Goal: Obtain resource: Download file/media

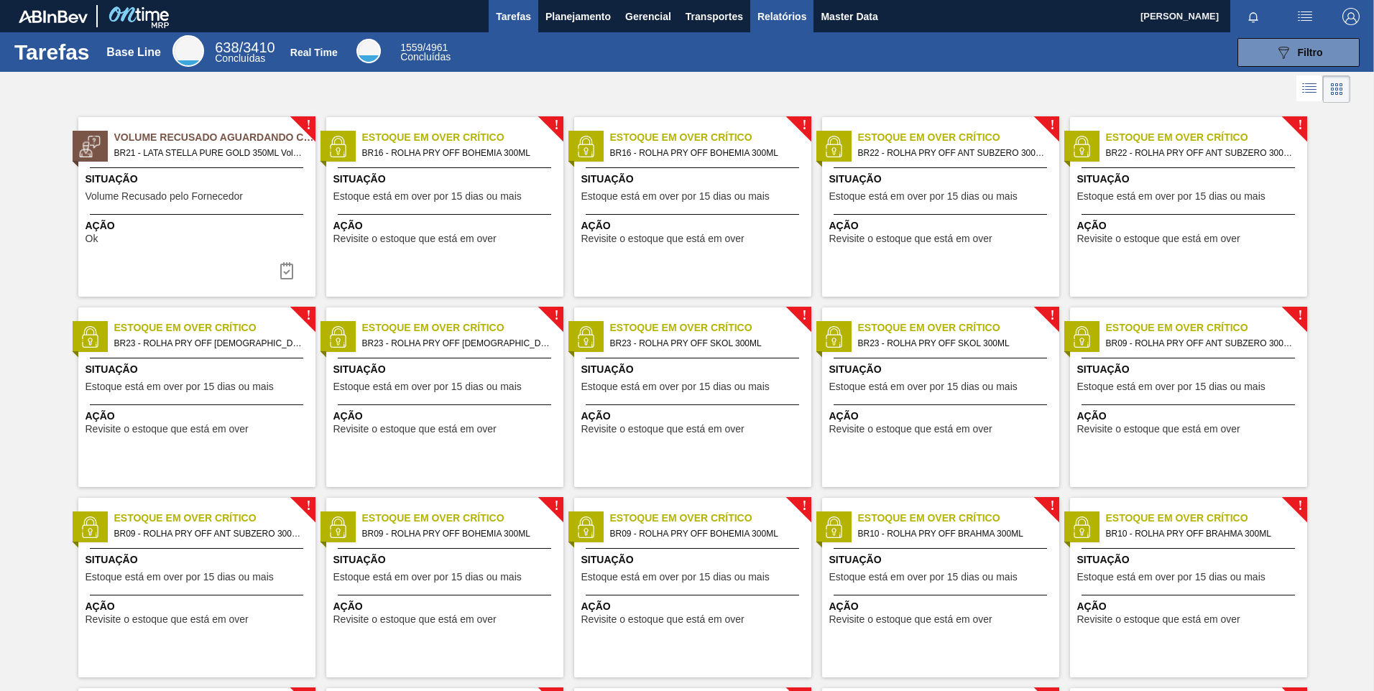
click at [761, 16] on span "Relatórios" at bounding box center [781, 16] width 49 height 17
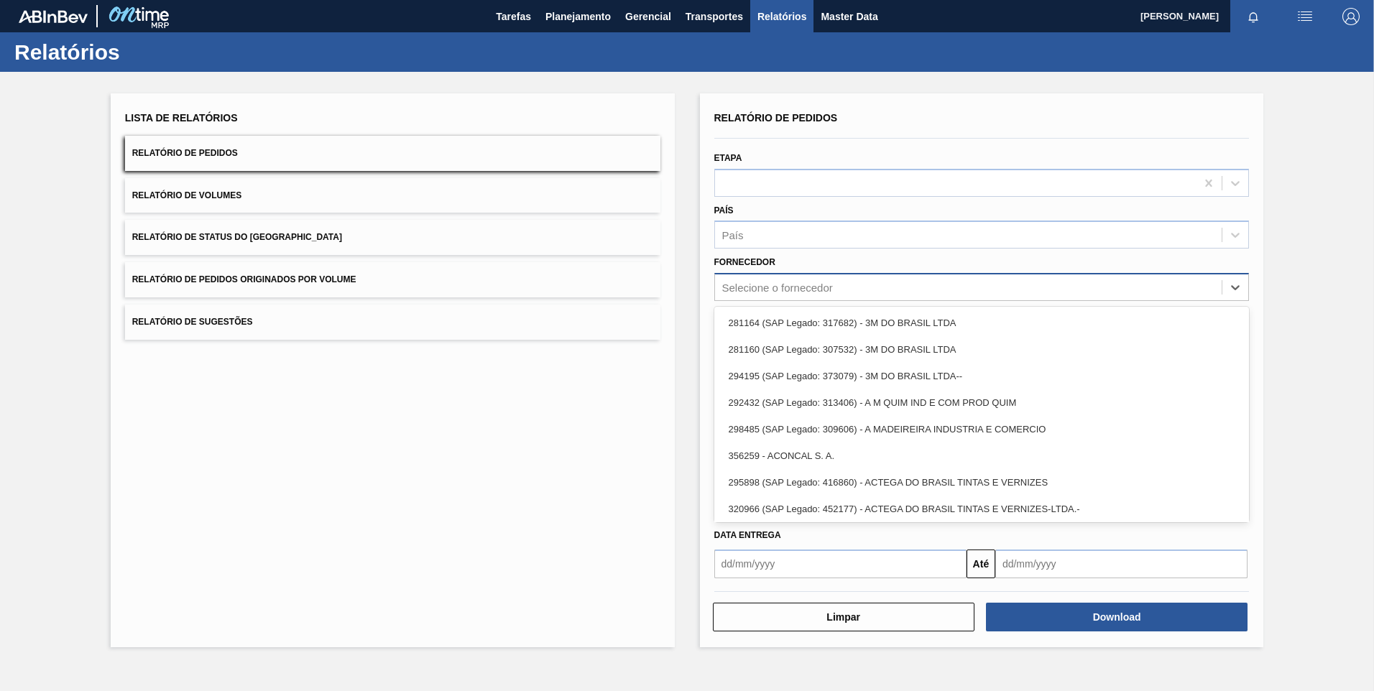
click at [841, 293] on div "Selecione o fornecedor" at bounding box center [968, 287] width 507 height 21
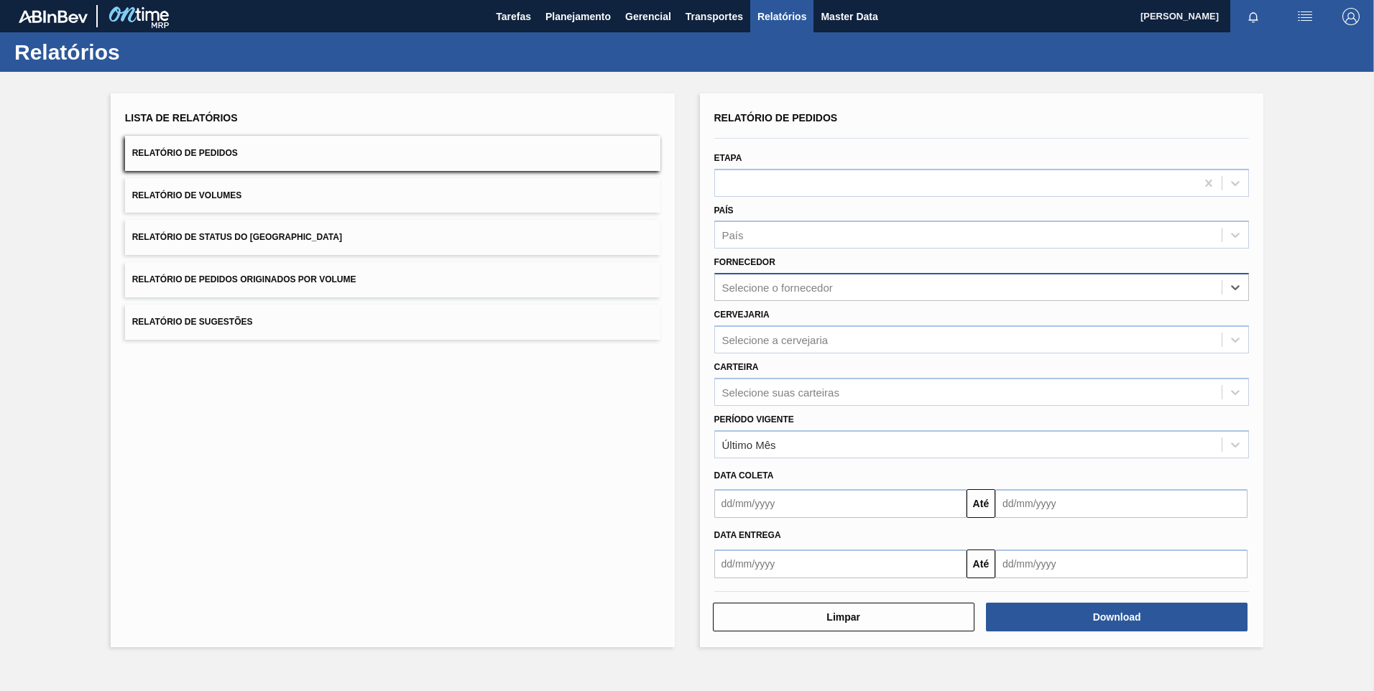
click at [788, 295] on div "Selecione o fornecedor" at bounding box center [968, 287] width 507 height 21
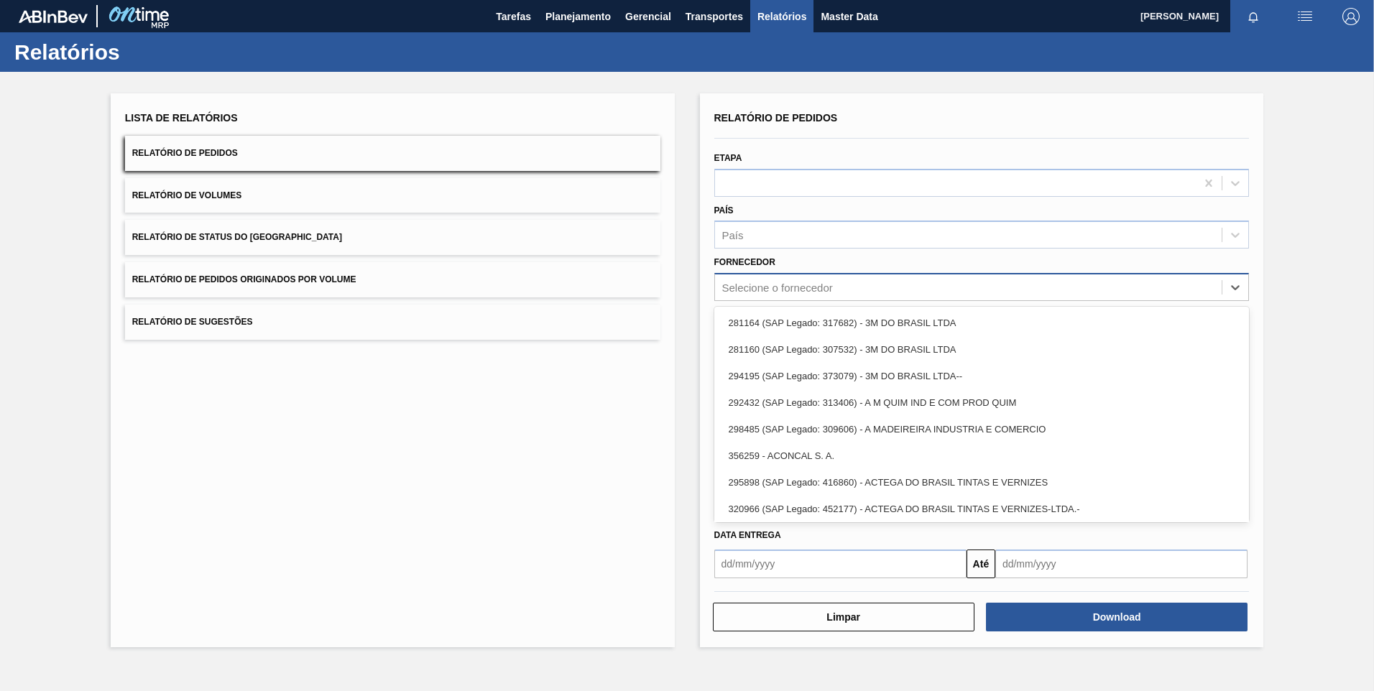
paste input "320622"
type input "320622"
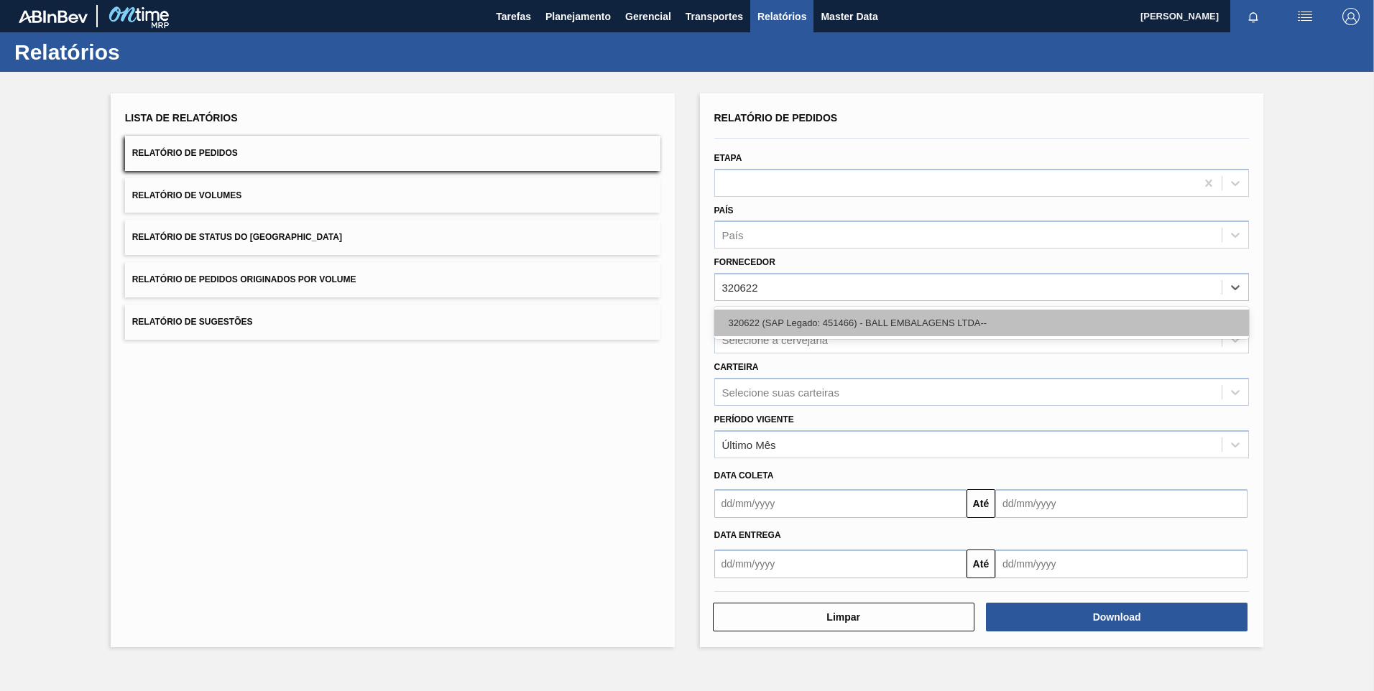
click at [802, 321] on div "320622 (SAP Legado: 451466) - BALL EMBALAGENS LTDA--" at bounding box center [981, 323] width 535 height 27
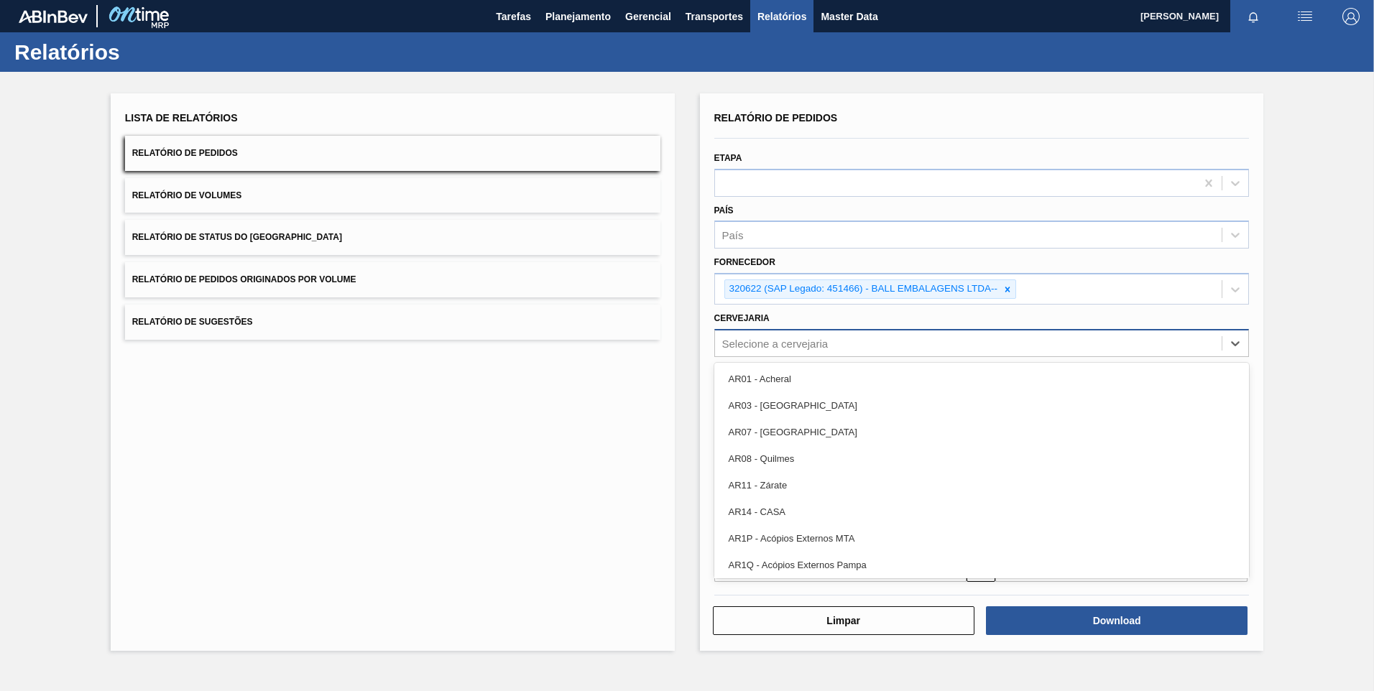
click at [761, 346] on div "Selecione a cervejaria" at bounding box center [775, 343] width 106 height 12
type input "br04"
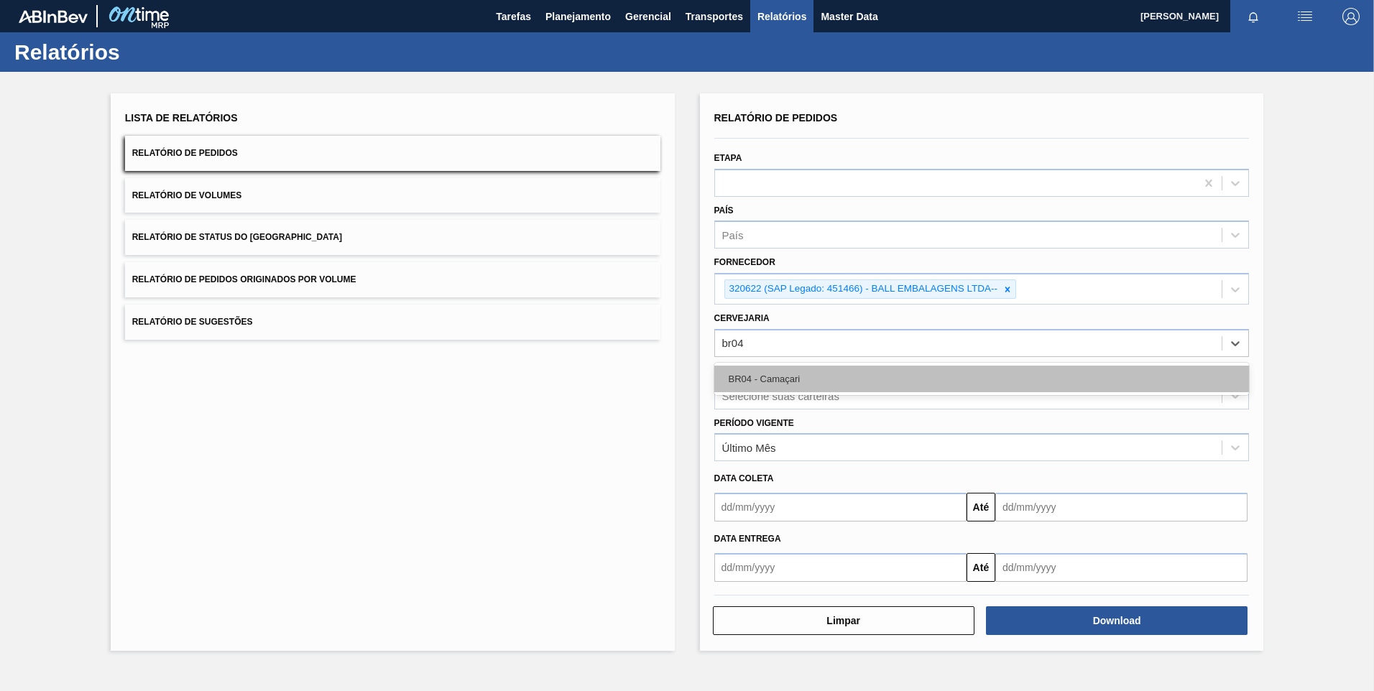
click at [797, 382] on div "BR04 - Camaçari" at bounding box center [981, 379] width 535 height 27
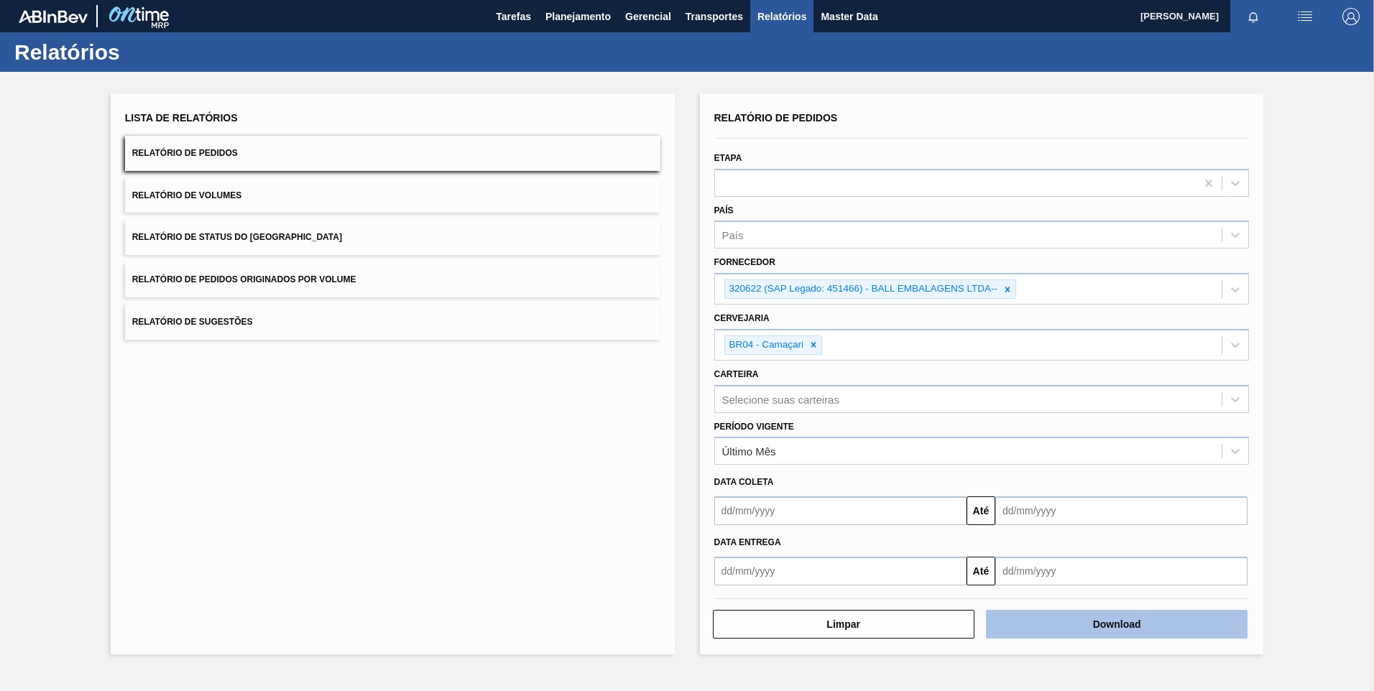
click at [1137, 629] on button "Download" at bounding box center [1116, 624] width 261 height 29
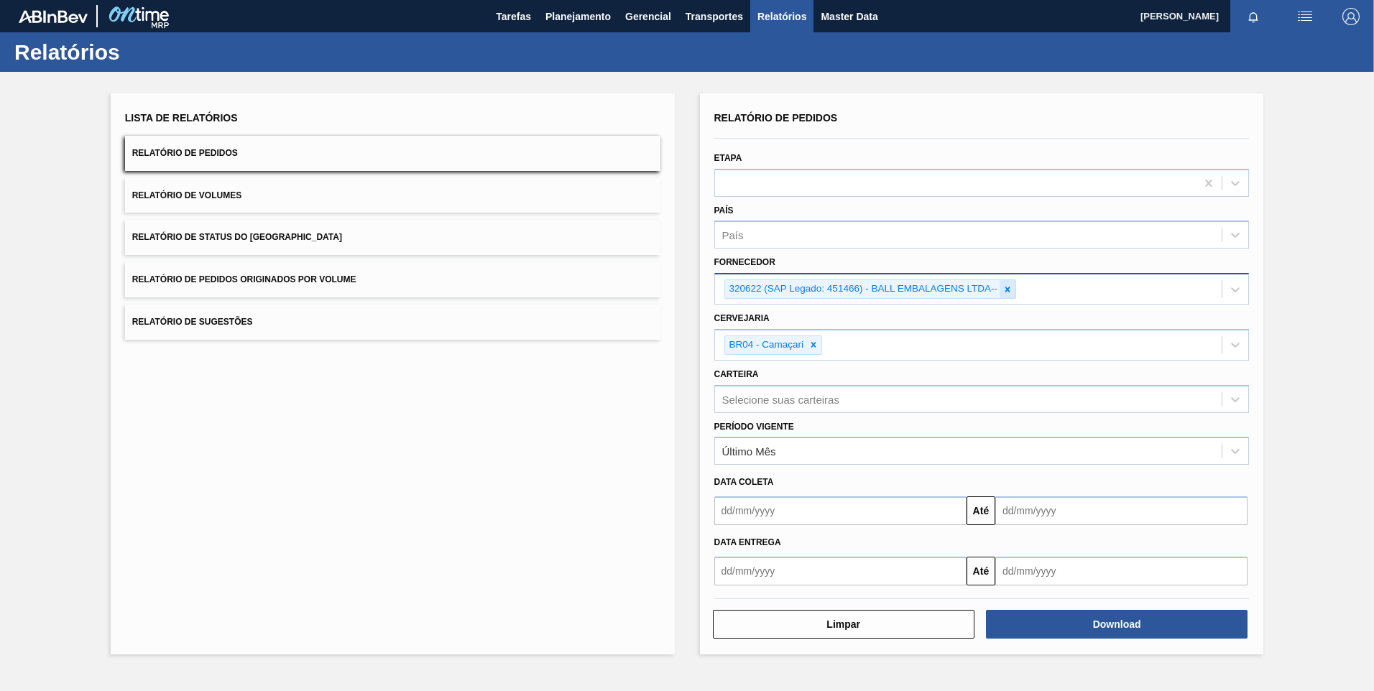
click at [1005, 287] on icon at bounding box center [1007, 289] width 5 height 5
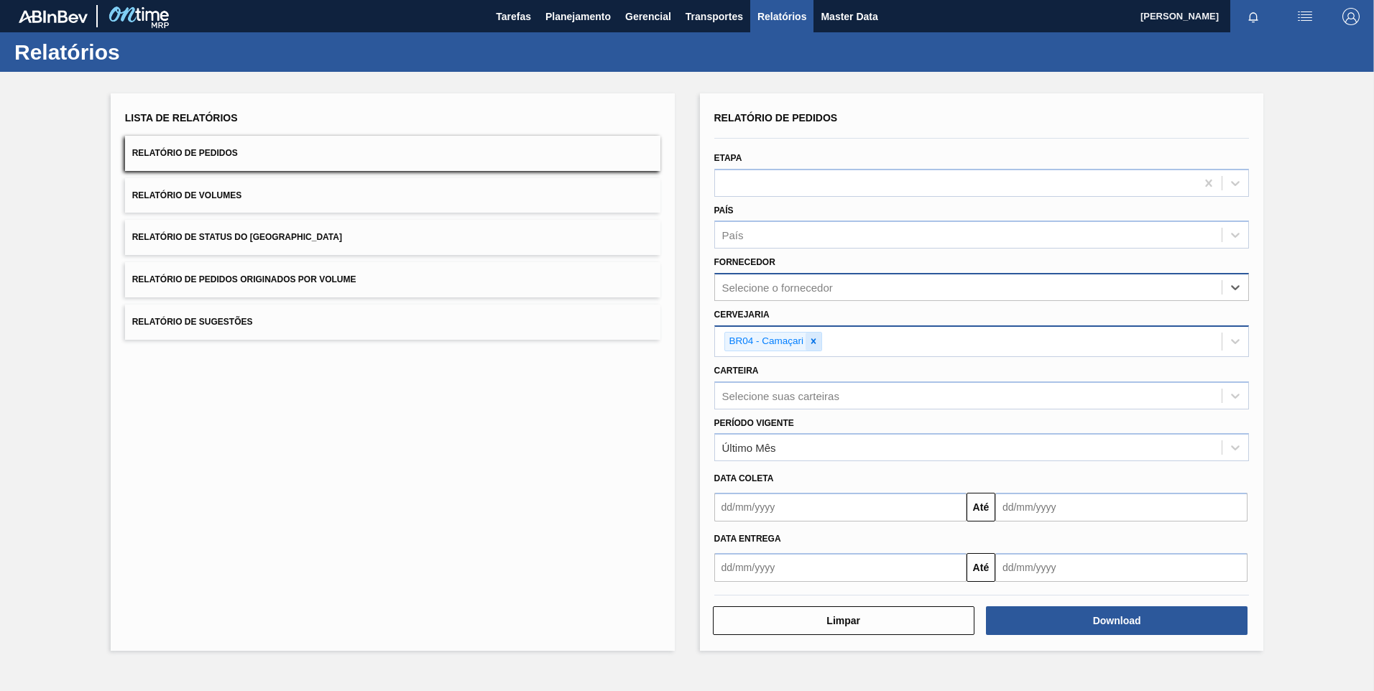
click at [818, 340] on icon at bounding box center [813, 341] width 10 height 10
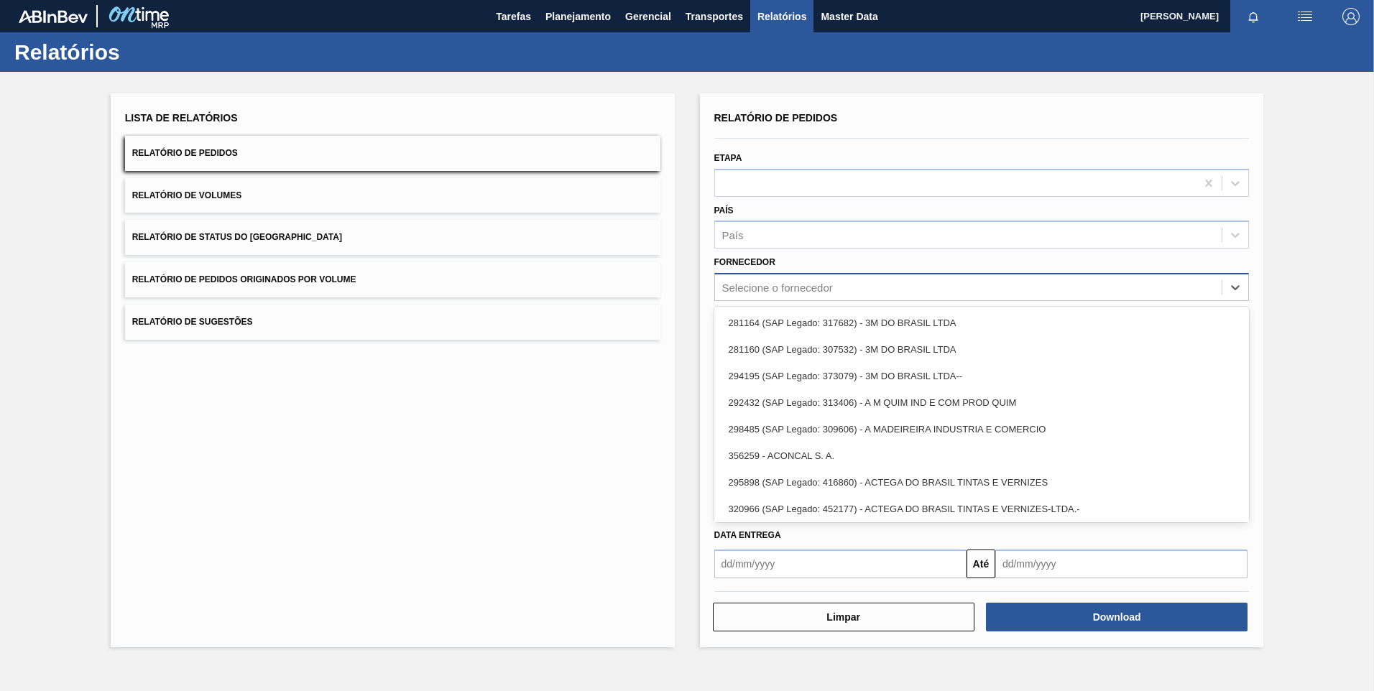
click at [786, 293] on div "Selecione o fornecedor" at bounding box center [777, 288] width 111 height 12
paste input "290167"
type input "290167"
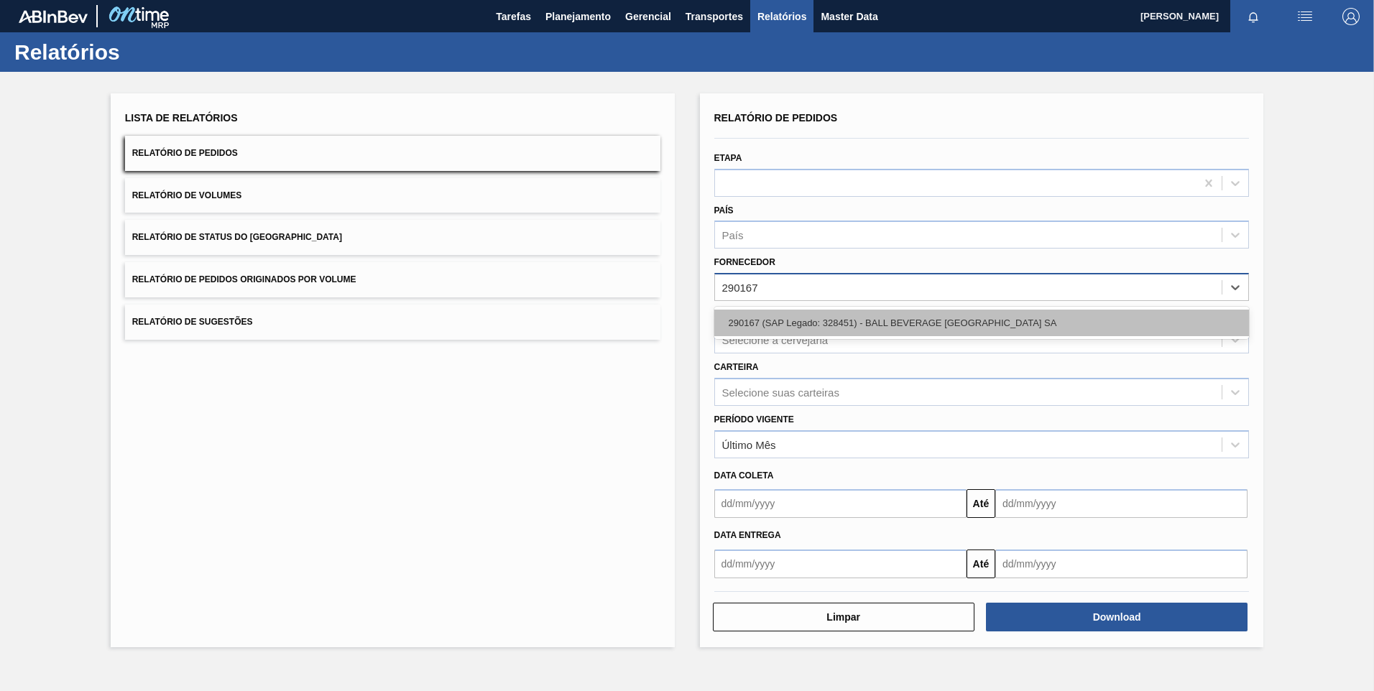
click at [786, 320] on div "290167 (SAP Legado: 328451) - BALL BEVERAGE [GEOGRAPHIC_DATA] SA" at bounding box center [981, 323] width 535 height 27
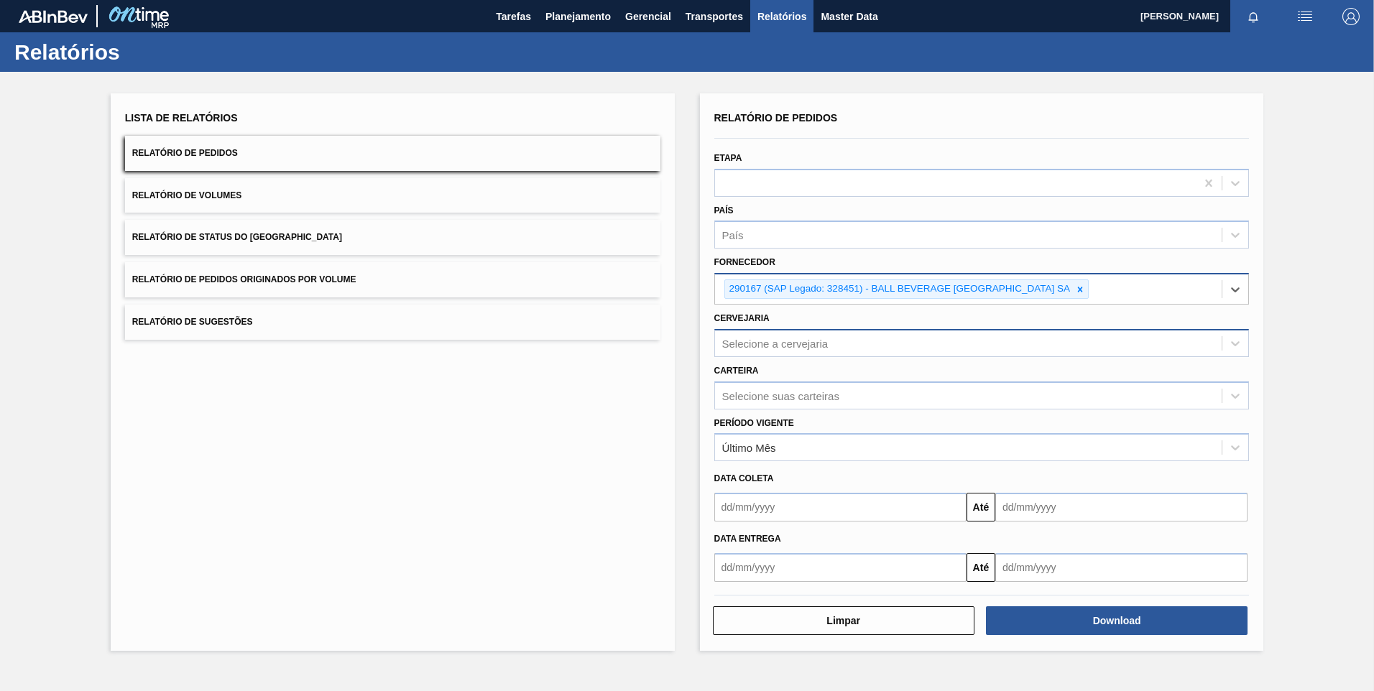
click at [777, 338] on div "Selecione a cervejaria" at bounding box center [775, 343] width 106 height 12
type input "cuiab"
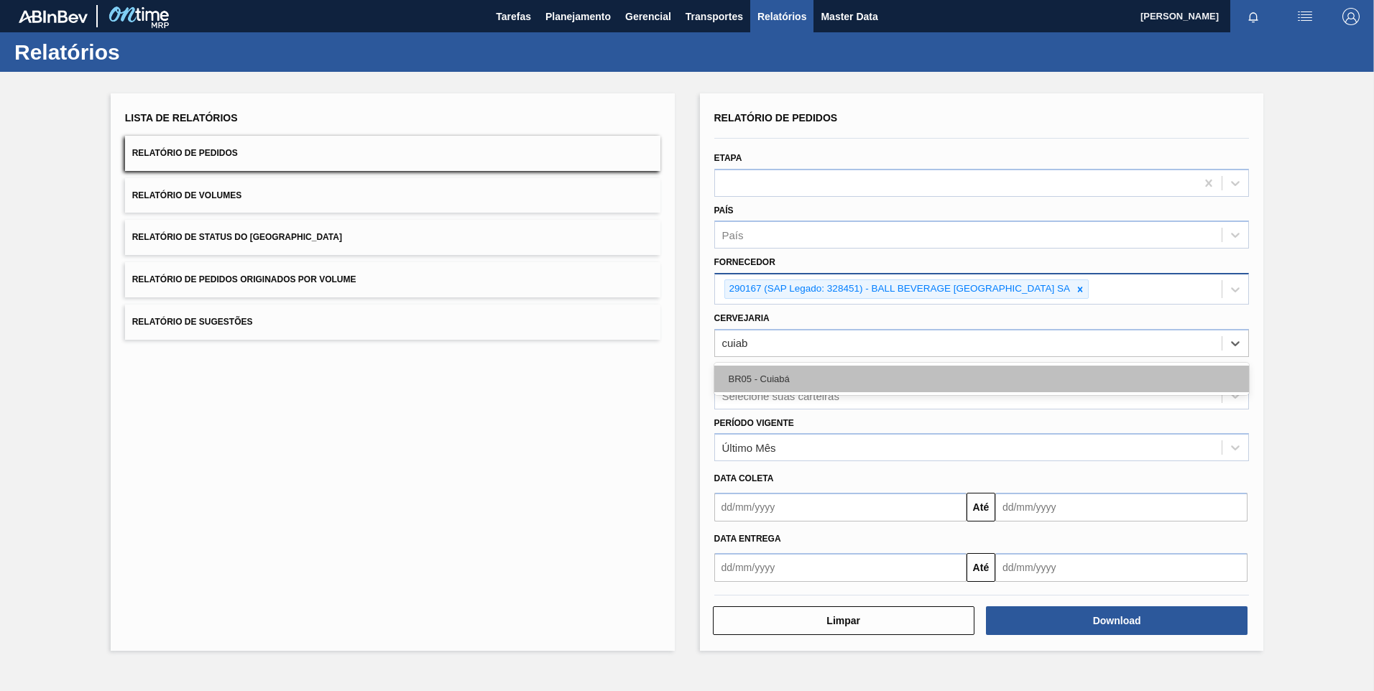
click at [893, 388] on div "BR05 - Cuiabá" at bounding box center [981, 379] width 535 height 27
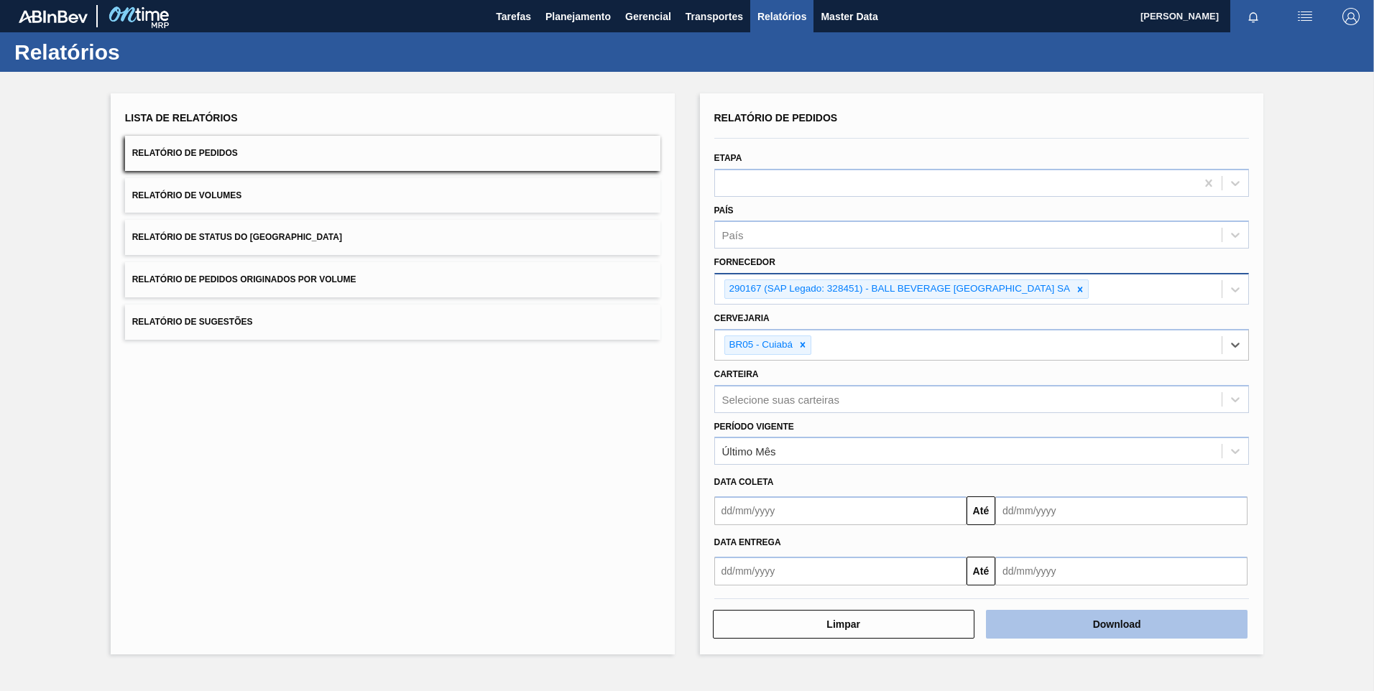
click at [1102, 624] on button "Download" at bounding box center [1116, 624] width 261 height 29
